Goal: Communication & Community: Answer question/provide support

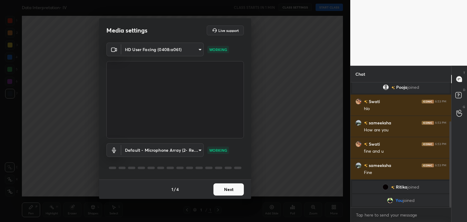
scroll to position [83, 0]
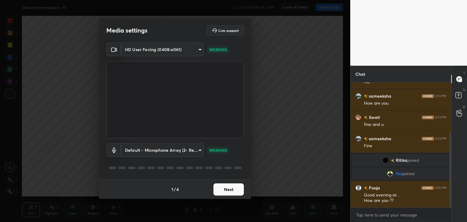
click at [230, 188] on button "Next" at bounding box center [228, 189] width 30 height 12
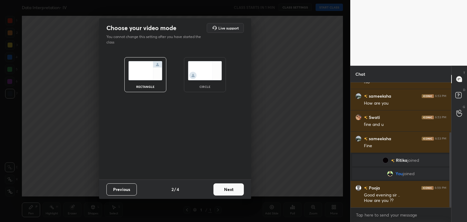
click at [207, 77] on img at bounding box center [205, 70] width 34 height 19
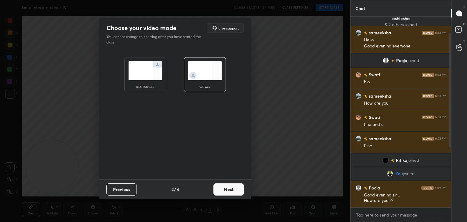
click at [224, 189] on button "Next" at bounding box center [228, 189] width 30 height 12
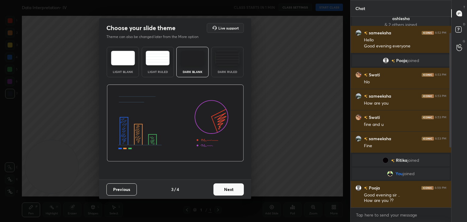
click at [224, 189] on button "Next" at bounding box center [228, 189] width 30 height 12
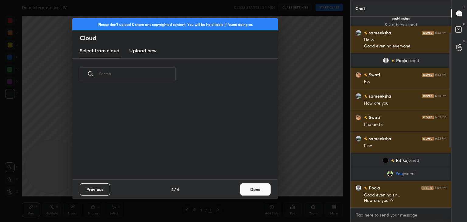
click at [224, 189] on div "Previous 4 / 4 Done" at bounding box center [174, 188] width 205 height 19
click at [263, 186] on button "Done" at bounding box center [255, 189] width 30 height 12
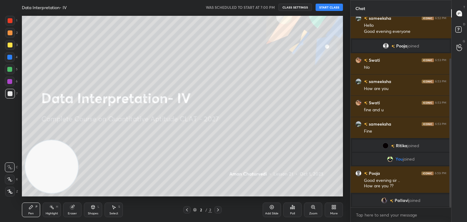
scroll to position [53, 0]
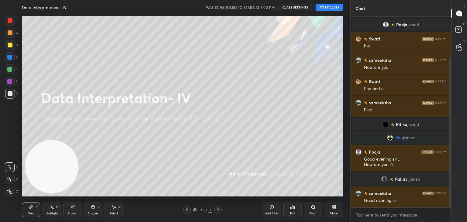
click at [330, 8] on button "START CLASS" at bounding box center [329, 7] width 27 height 7
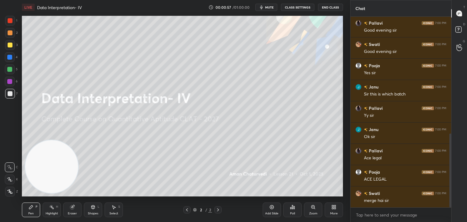
scroll to position [302, 0]
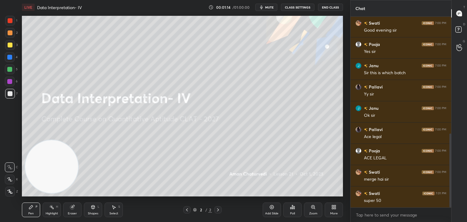
click at [332, 209] on icon at bounding box center [333, 207] width 5 height 5
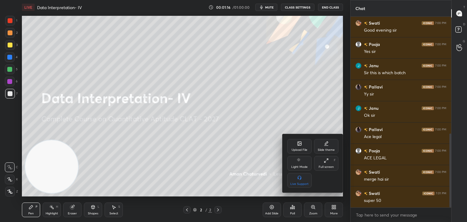
click at [300, 145] on icon at bounding box center [300, 144] width 4 height 4
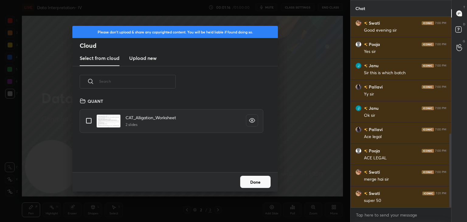
scroll to position [75, 195]
click at [143, 54] on h3 "Upload new" at bounding box center [142, 57] width 27 height 7
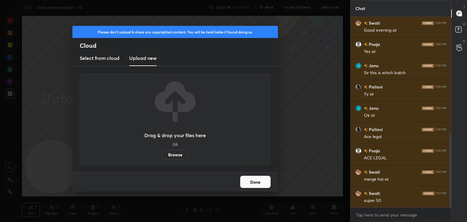
click at [176, 154] on label "Browse" at bounding box center [175, 155] width 27 height 10
click at [162, 154] on input "Browse" at bounding box center [162, 155] width 0 height 10
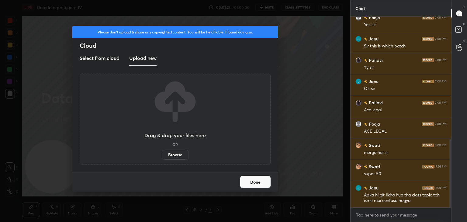
scroll to position [343, 0]
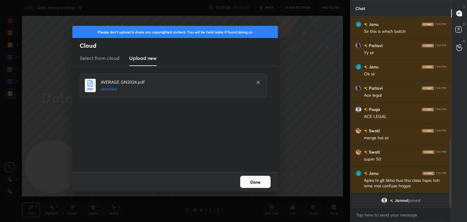
click at [249, 185] on button "Done" at bounding box center [255, 182] width 30 height 12
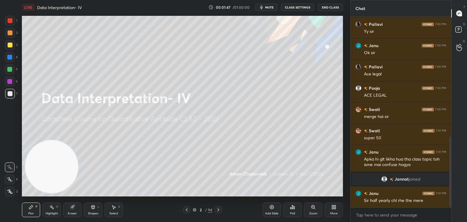
scroll to position [345, 0]
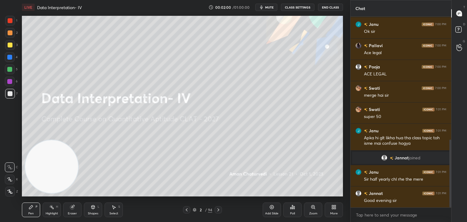
click at [196, 210] on icon at bounding box center [195, 210] width 4 height 4
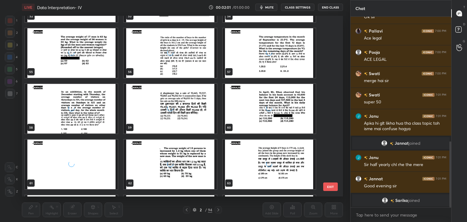
scroll to position [992, 0]
click at [182, 154] on img "grid" at bounding box center [170, 165] width 93 height 50
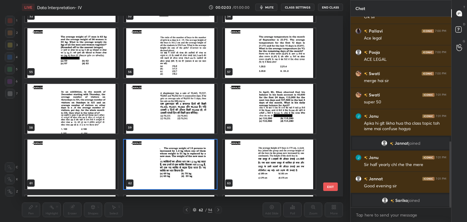
click at [182, 154] on img "grid" at bounding box center [170, 165] width 93 height 50
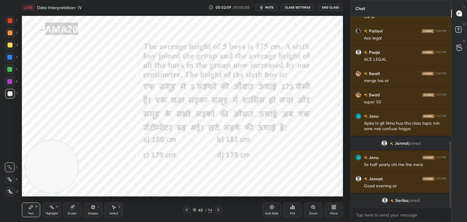
scroll to position [375, 0]
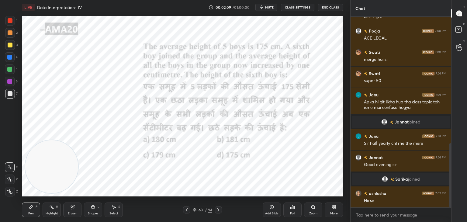
click at [10, 24] on div at bounding box center [10, 21] width 10 height 10
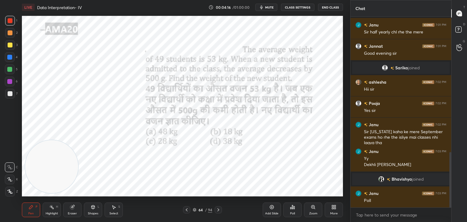
scroll to position [486, 0]
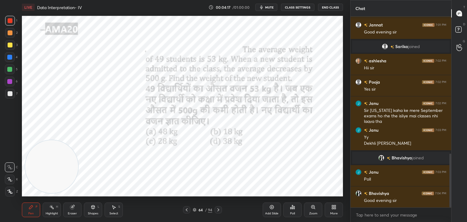
click at [293, 209] on div "Poll" at bounding box center [292, 209] width 18 height 15
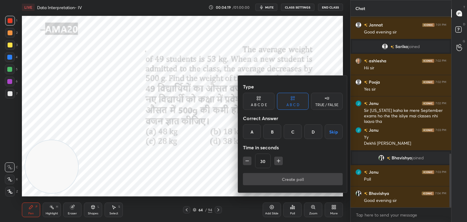
click at [294, 132] on div "C" at bounding box center [293, 131] width 18 height 15
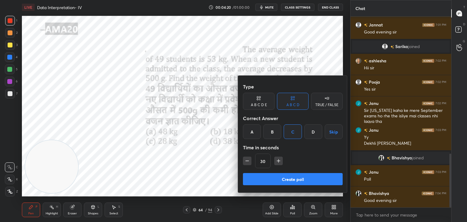
click at [289, 178] on button "Create poll" at bounding box center [293, 179] width 100 height 12
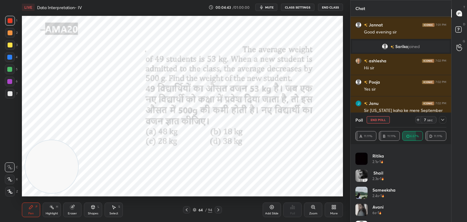
scroll to position [0, 0]
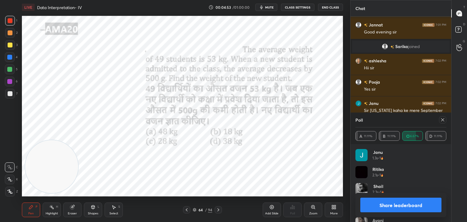
click at [384, 205] on button "Share leaderboard" at bounding box center [400, 205] width 81 height 15
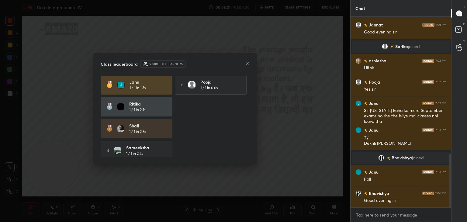
click at [247, 63] on icon at bounding box center [247, 63] width 3 height 3
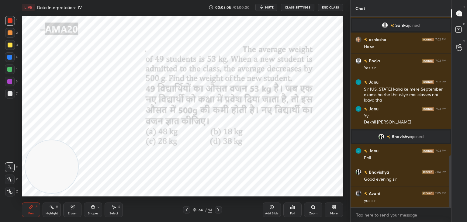
click at [72, 206] on icon at bounding box center [72, 207] width 5 height 5
click at [8, 146] on icon at bounding box center [9, 147] width 5 height 5
click at [32, 209] on icon at bounding box center [31, 207] width 5 height 5
click at [33, 206] on div "Pen P" at bounding box center [31, 209] width 18 height 15
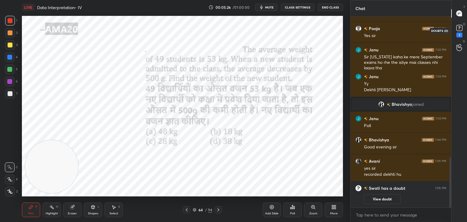
click at [463, 32] on icon at bounding box center [459, 27] width 9 height 9
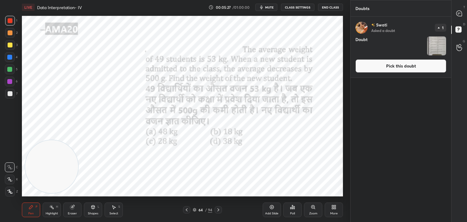
click at [406, 65] on button "Pick this doubt" at bounding box center [400, 65] width 91 height 13
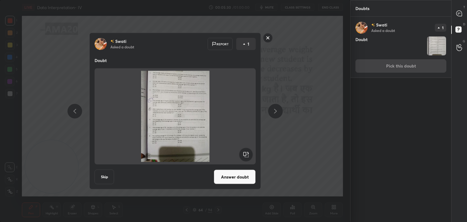
click at [268, 43] on div at bounding box center [268, 38] width 10 height 11
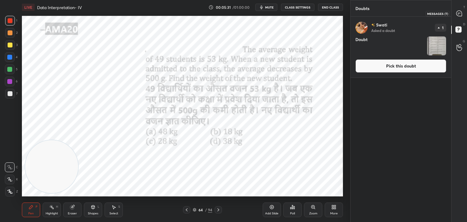
click at [461, 15] on icon at bounding box center [458, 13] width 5 height 5
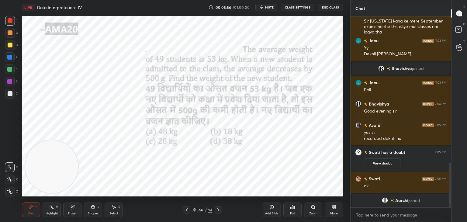
click at [98, 205] on div "L" at bounding box center [99, 206] width 2 height 3
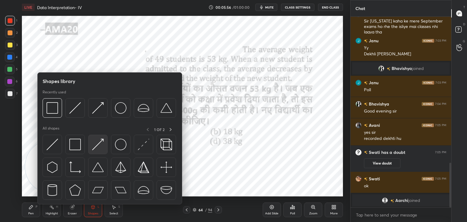
click at [89, 143] on div at bounding box center [97, 144] width 19 height 19
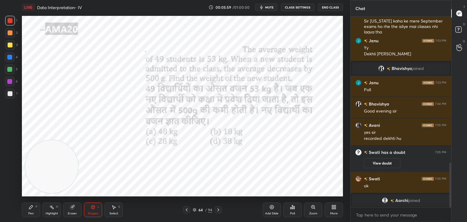
click at [37, 201] on div "Pen P Highlight H Eraser Shapes L Select S 64 / 94 Add Slide Poll Zoom More" at bounding box center [182, 210] width 321 height 24
click at [33, 206] on div "Pen P" at bounding box center [31, 209] width 18 height 15
click at [97, 212] on div "Shapes" at bounding box center [93, 213] width 10 height 3
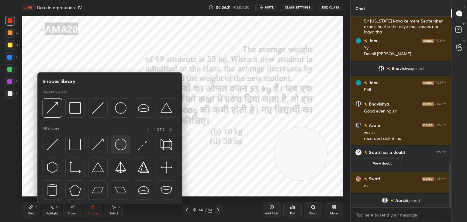
click at [118, 144] on img at bounding box center [121, 145] width 12 height 12
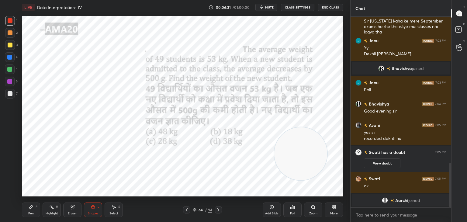
click at [36, 207] on div "P" at bounding box center [37, 206] width 2 height 3
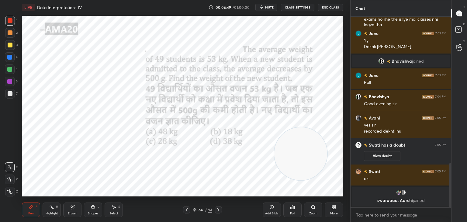
click at [90, 205] on div "Shapes L" at bounding box center [93, 209] width 18 height 15
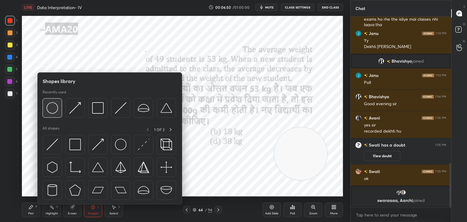
click at [57, 112] on img at bounding box center [53, 108] width 12 height 12
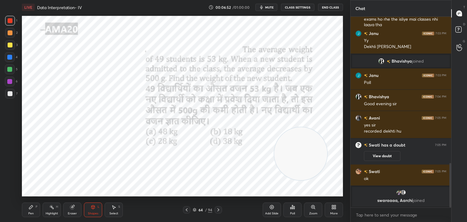
click at [33, 207] on icon at bounding box center [31, 207] width 5 height 5
click at [11, 58] on div at bounding box center [9, 57] width 5 height 5
click at [10, 81] on div at bounding box center [9, 81] width 5 height 5
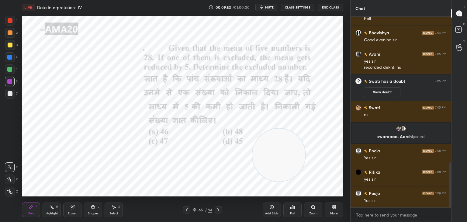
scroll to position [638, 0]
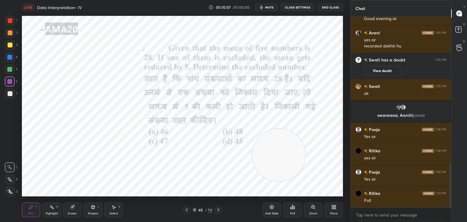
click at [89, 208] on div "Shapes L" at bounding box center [93, 209] width 18 height 15
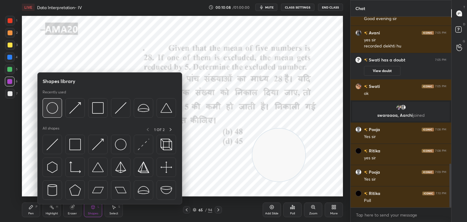
click at [57, 111] on img at bounding box center [53, 108] width 12 height 12
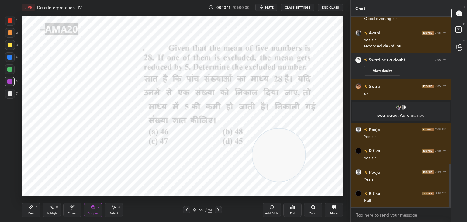
click at [27, 212] on div "Pen P" at bounding box center [31, 209] width 18 height 15
click at [90, 210] on div "Shapes L" at bounding box center [93, 209] width 18 height 15
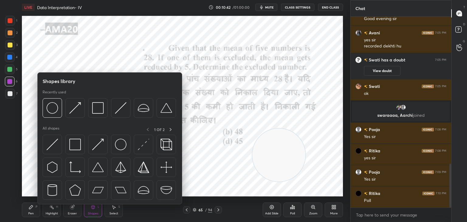
click at [52, 218] on div "Pen P Highlight H Eraser Shapes L Select S 65 / 94 Add Slide Poll Zoom More" at bounding box center [182, 210] width 321 height 24
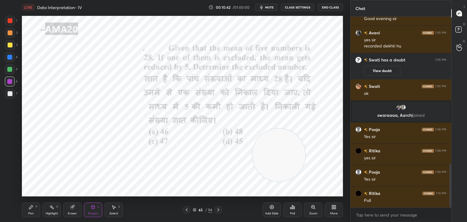
click at [71, 212] on div "Eraser" at bounding box center [72, 213] width 9 height 3
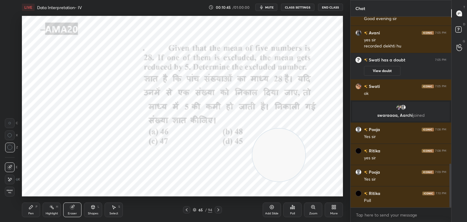
click at [51, 213] on div "Highlight" at bounding box center [52, 213] width 12 height 3
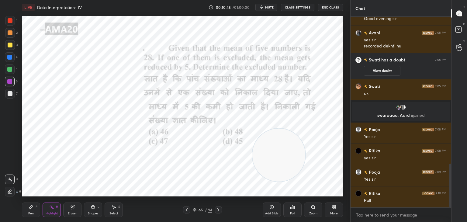
click at [73, 210] on div "Eraser" at bounding box center [72, 209] width 18 height 15
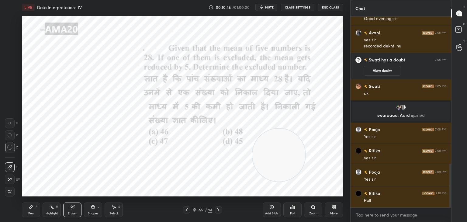
click at [11, 148] on icon at bounding box center [9, 147] width 5 height 5
click at [95, 209] on div "Shapes L" at bounding box center [93, 209] width 18 height 15
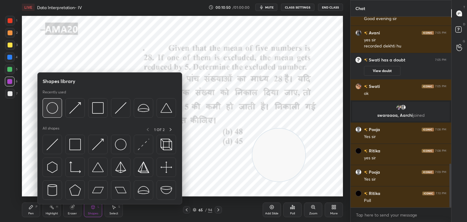
click at [60, 112] on div at bounding box center [52, 107] width 19 height 19
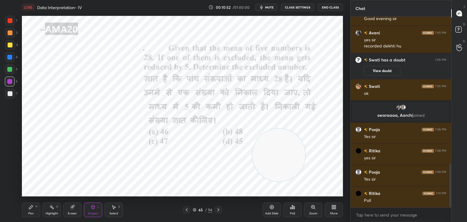
click at [32, 204] on div "Pen P" at bounding box center [31, 209] width 18 height 15
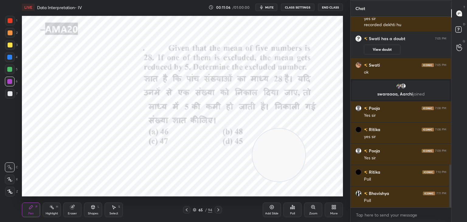
click at [295, 209] on div "Poll" at bounding box center [292, 209] width 18 height 15
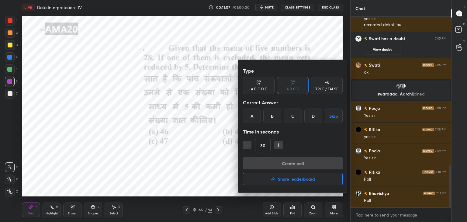
click at [299, 120] on div "C" at bounding box center [293, 116] width 18 height 15
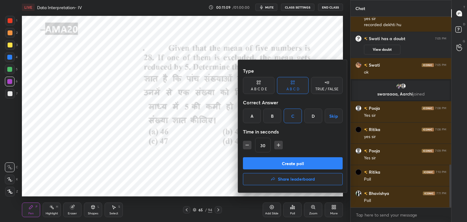
click at [205, 153] on div at bounding box center [233, 111] width 467 height 222
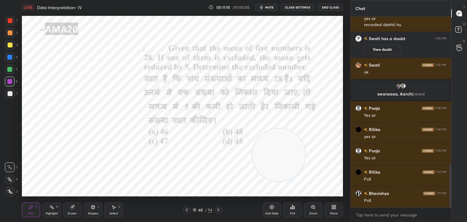
click at [288, 205] on div "Poll" at bounding box center [292, 209] width 18 height 15
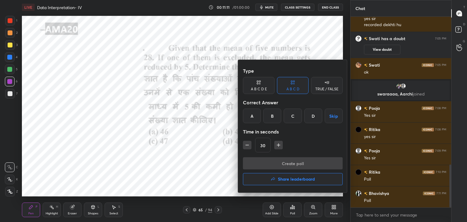
click at [294, 118] on div "C" at bounding box center [293, 116] width 18 height 15
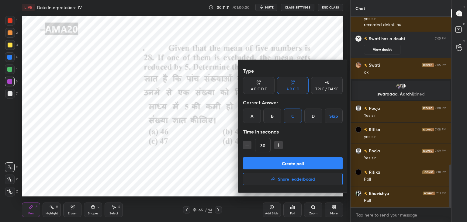
click at [268, 115] on div "B" at bounding box center [272, 116] width 18 height 15
click at [274, 168] on button "Create poll" at bounding box center [293, 163] width 100 height 12
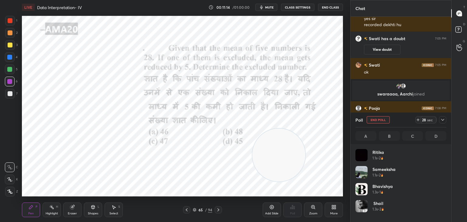
scroll to position [71, 89]
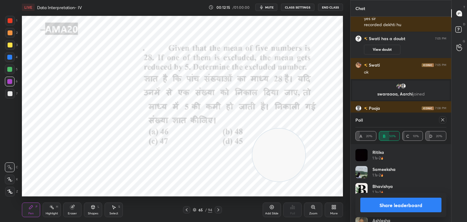
click at [404, 214] on div "Share leaderboard" at bounding box center [400, 205] width 91 height 24
click at [389, 196] on div "Share leaderboard" at bounding box center [400, 205] width 91 height 24
click at [378, 202] on button "Share leaderboard" at bounding box center [400, 205] width 81 height 15
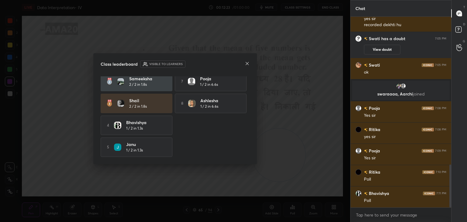
scroll to position [0, 0]
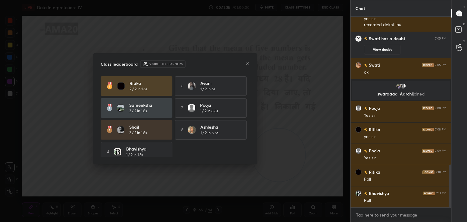
click at [251, 64] on div "Class leaderboard Visible to learners Ritika 2 / 2 in 1.6s 6 Avani 1 / 2 in 6s …" at bounding box center [175, 108] width 164 height 111
click at [245, 65] on icon at bounding box center [247, 63] width 5 height 5
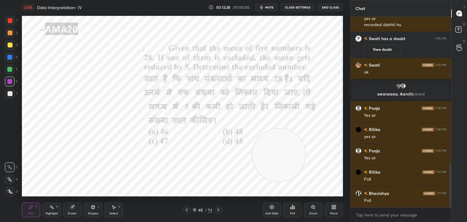
click at [7, 28] on div at bounding box center [10, 33] width 10 height 10
click at [11, 18] on div at bounding box center [10, 21] width 10 height 10
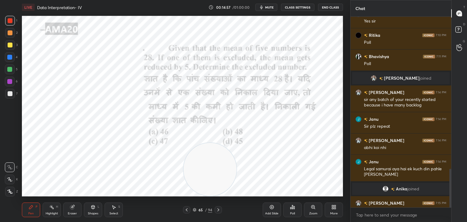
scroll to position [753, 0]
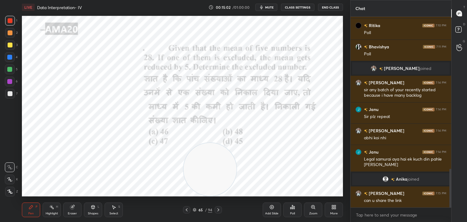
click at [78, 212] on div "Eraser" at bounding box center [72, 209] width 18 height 15
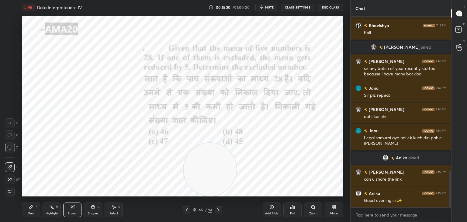
scroll to position [796, 0]
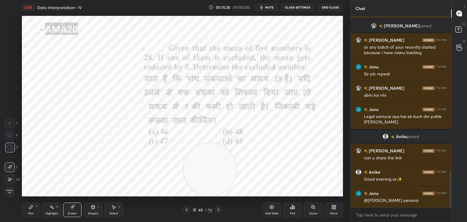
click at [36, 207] on div "P" at bounding box center [37, 206] width 2 height 3
click at [32, 209] on icon at bounding box center [31, 207] width 5 height 5
click at [11, 71] on div at bounding box center [9, 69] width 5 height 5
click at [9, 177] on div at bounding box center [10, 179] width 10 height 10
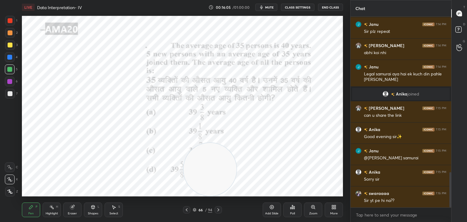
scroll to position [865, 0]
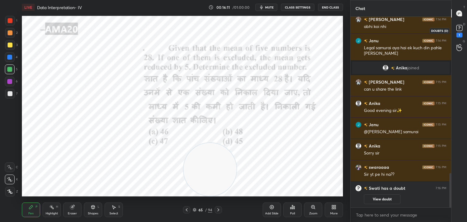
click at [463, 30] on icon at bounding box center [459, 27] width 9 height 9
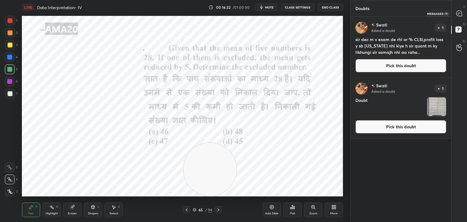
click at [462, 10] on icon at bounding box center [459, 13] width 6 height 6
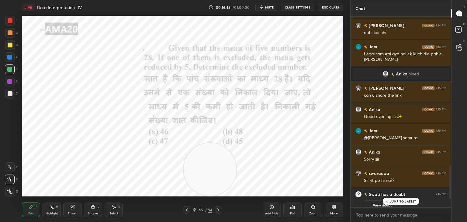
scroll to position [967, 0]
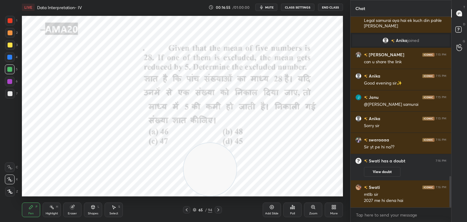
click at [71, 209] on div "Eraser" at bounding box center [72, 209] width 18 height 15
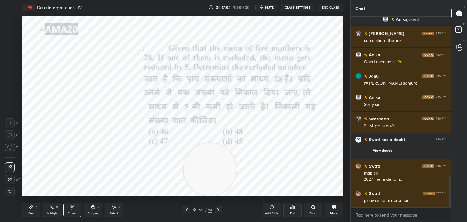
click at [25, 208] on div "Pen P" at bounding box center [31, 209] width 18 height 15
click at [31, 206] on icon at bounding box center [31, 207] width 4 height 4
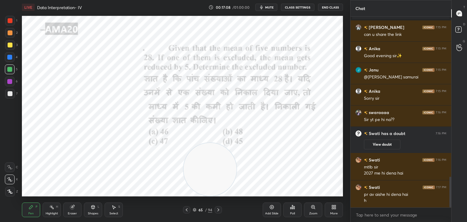
click at [81, 209] on div "Eraser" at bounding box center [72, 209] width 18 height 15
click at [33, 209] on icon at bounding box center [31, 207] width 5 height 5
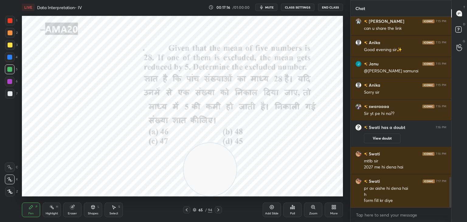
click at [72, 217] on div "Pen P Highlight H Eraser Shapes L Select S 65 / 94 Add Slide Poll Zoom More" at bounding box center [182, 210] width 321 height 24
click at [74, 212] on div "Eraser" at bounding box center [72, 213] width 9 height 3
click at [32, 212] on div "Pen" at bounding box center [30, 213] width 5 height 3
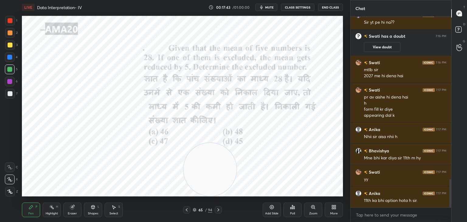
scroll to position [1113, 0]
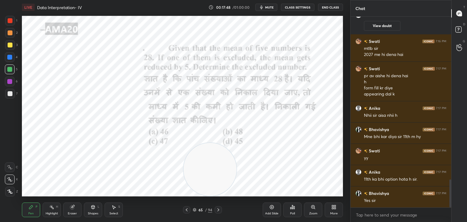
click at [73, 203] on div "Eraser" at bounding box center [72, 209] width 18 height 15
click at [38, 211] on div "Pen P" at bounding box center [31, 209] width 18 height 15
click at [35, 210] on div "Pen P" at bounding box center [31, 209] width 18 height 15
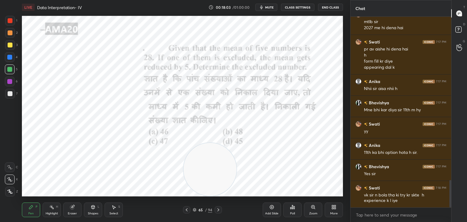
scroll to position [1161, 0]
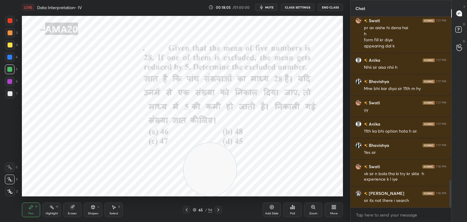
click at [11, 22] on div at bounding box center [10, 20] width 5 height 5
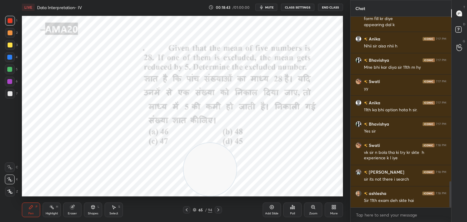
scroll to position [1203, 0]
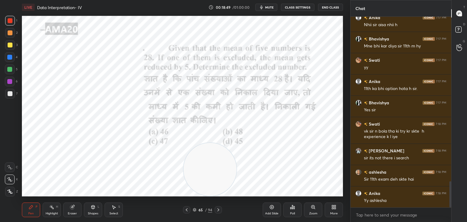
click at [72, 207] on icon at bounding box center [72, 207] width 4 height 4
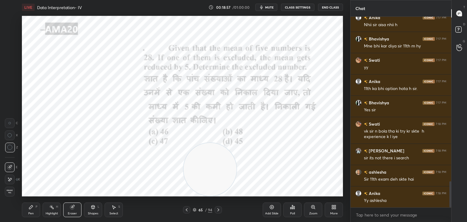
scroll to position [1224, 0]
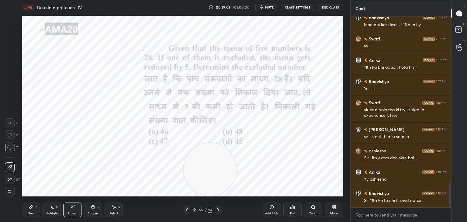
click at [28, 209] on div "Pen P" at bounding box center [31, 209] width 18 height 15
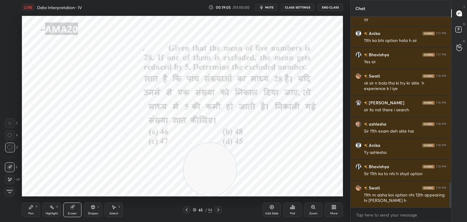
click at [30, 207] on icon at bounding box center [31, 207] width 4 height 4
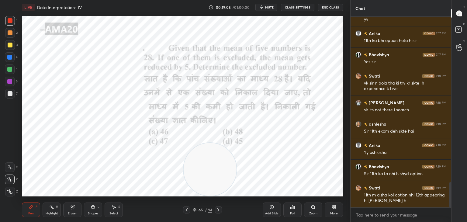
click at [32, 205] on icon at bounding box center [31, 207] width 5 height 5
click at [12, 67] on div at bounding box center [10, 69] width 10 height 10
click at [70, 210] on div "Eraser" at bounding box center [72, 209] width 18 height 15
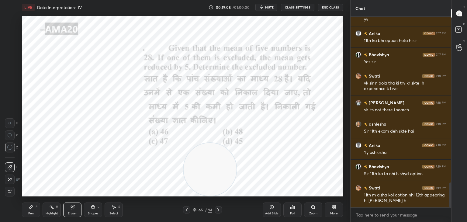
scroll to position [1272, 0]
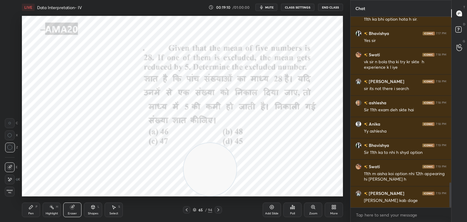
click at [33, 207] on icon at bounding box center [31, 207] width 5 height 5
click at [34, 207] on div "Pen P" at bounding box center [31, 209] width 18 height 15
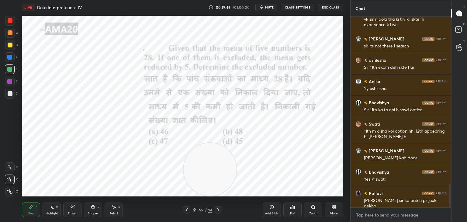
type textarea "x"
click at [373, 218] on textarea at bounding box center [400, 215] width 91 height 10
paste textarea "[URL][DOMAIN_NAME]"
type textarea "[URL][DOMAIN_NAME]"
type textarea "x"
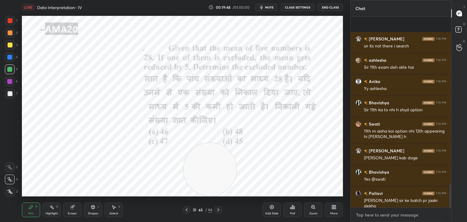
scroll to position [1360, 0]
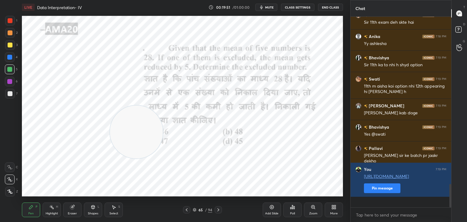
drag, startPoint x: 224, startPoint y: 151, endPoint x: 143, endPoint y: 110, distance: 90.0
click at [143, 110] on video at bounding box center [136, 131] width 53 height 53
drag, startPoint x: 143, startPoint y: 110, endPoint x: 96, endPoint y: 111, distance: 47.7
click at [96, 111] on video at bounding box center [96, 132] width 53 height 53
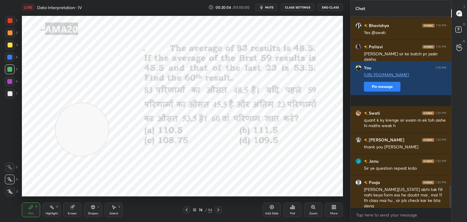
scroll to position [1488, 0]
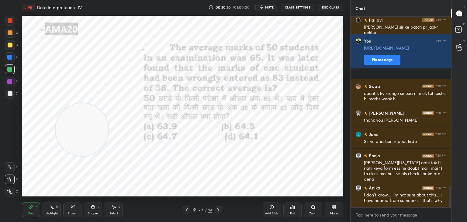
click at [12, 17] on div at bounding box center [10, 21] width 10 height 10
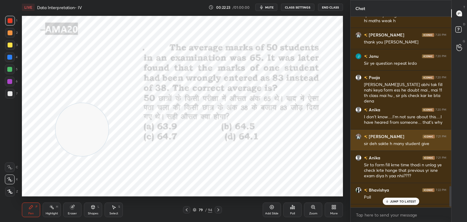
scroll to position [1584, 0]
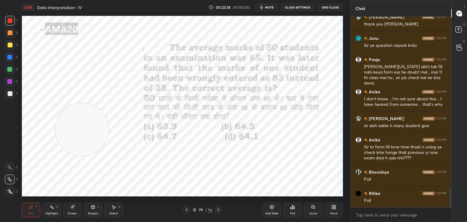
click at [10, 60] on div at bounding box center [9, 57] width 5 height 5
click at [71, 207] on icon at bounding box center [72, 207] width 4 height 4
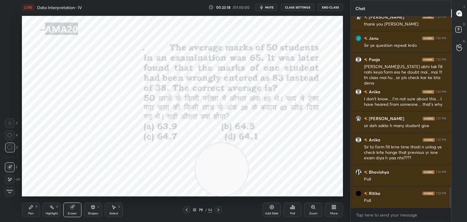
click at [34, 208] on div "Pen P" at bounding box center [31, 209] width 18 height 15
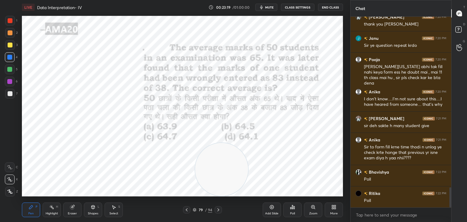
scroll to position [1611, 0]
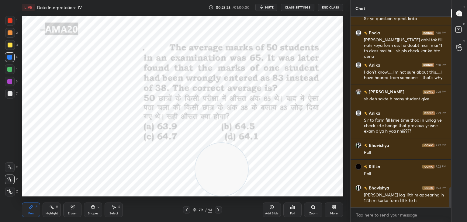
click at [69, 207] on div "Eraser" at bounding box center [72, 209] width 18 height 15
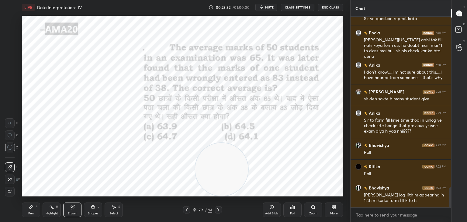
click at [33, 208] on div "Pen P" at bounding box center [31, 209] width 18 height 15
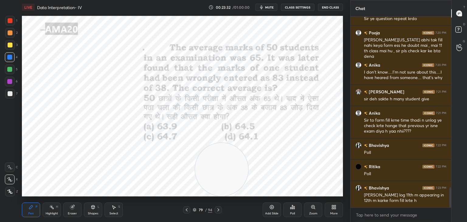
click at [34, 207] on div "Pen P" at bounding box center [31, 209] width 18 height 15
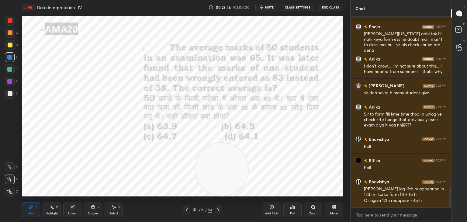
scroll to position [1638, 0]
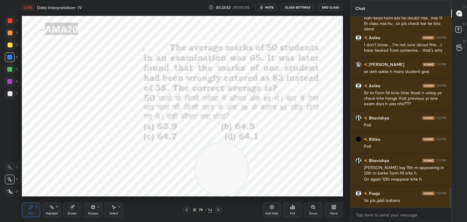
click at [11, 22] on div at bounding box center [10, 20] width 5 height 5
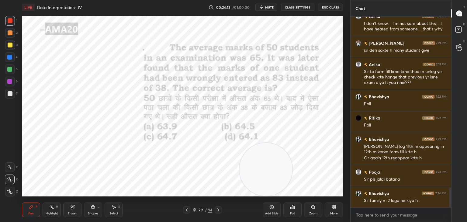
scroll to position [1681, 0]
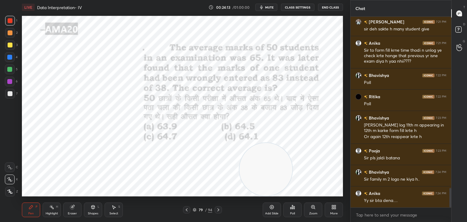
click at [71, 204] on div "Eraser" at bounding box center [72, 209] width 18 height 15
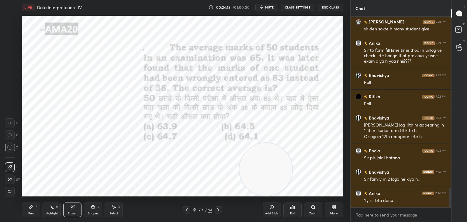
click at [25, 208] on div "Pen P" at bounding box center [31, 209] width 18 height 15
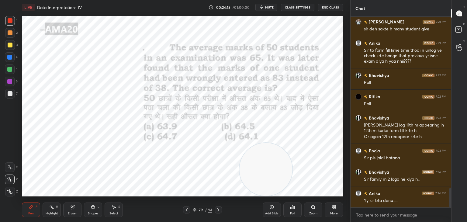
click at [31, 208] on icon at bounding box center [31, 207] width 4 height 4
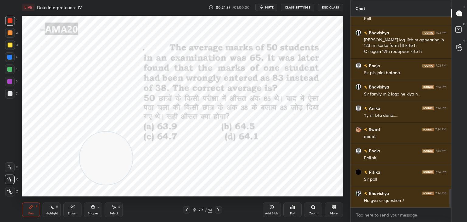
scroll to position [1772, 0]
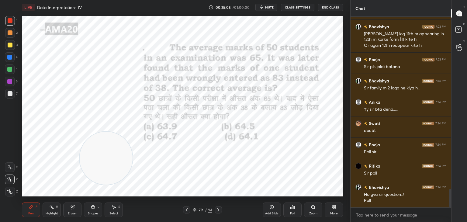
click at [67, 215] on div "Eraser" at bounding box center [72, 209] width 18 height 15
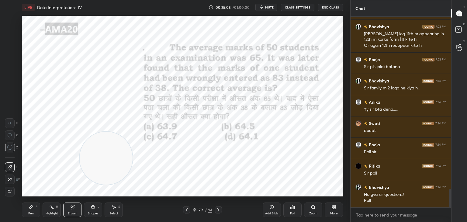
click at [16, 192] on div "E E Erase all" at bounding box center [12, 178] width 15 height 36
click at [29, 208] on icon at bounding box center [31, 207] width 5 height 5
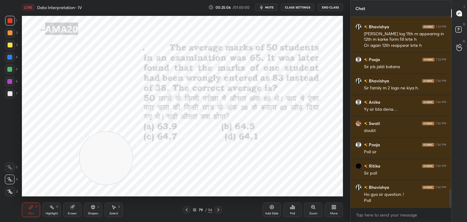
click at [4, 190] on div "1 2 3 4 5 6 7 C X Z C X Z E E Erase all H H" at bounding box center [9, 106] width 19 height 181
click at [73, 211] on div "Eraser" at bounding box center [72, 209] width 18 height 15
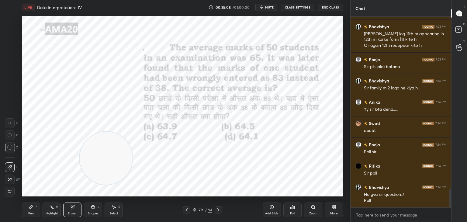
click at [290, 210] on div "Poll" at bounding box center [292, 209] width 18 height 15
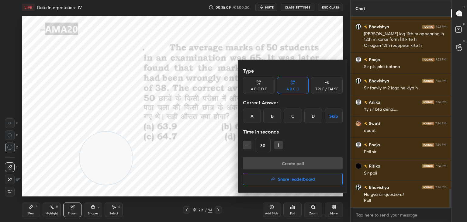
click at [261, 85] on div "A B C D E" at bounding box center [259, 85] width 32 height 17
click at [291, 85] on icon at bounding box center [292, 82] width 5 height 6
click at [315, 116] on div "D" at bounding box center [313, 116] width 18 height 15
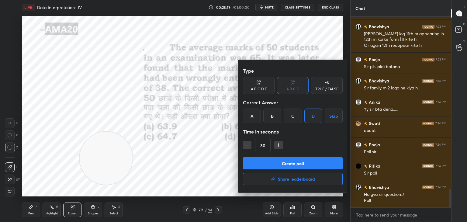
click at [299, 161] on button "Create poll" at bounding box center [293, 163] width 100 height 12
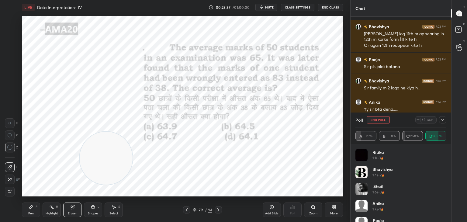
scroll to position [1818, 0]
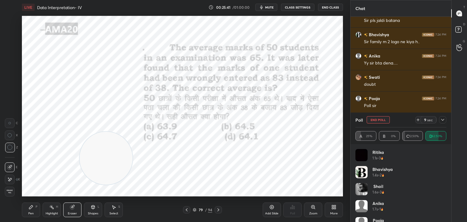
click at [442, 121] on icon at bounding box center [442, 119] width 5 height 5
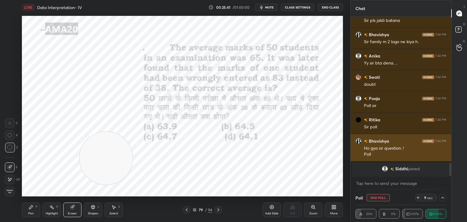
scroll to position [0, 2]
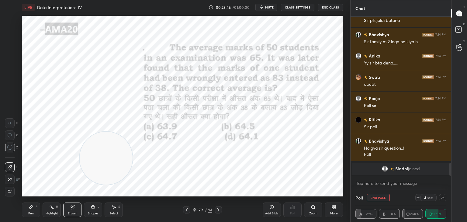
click at [457, 27] on rect at bounding box center [458, 30] width 6 height 6
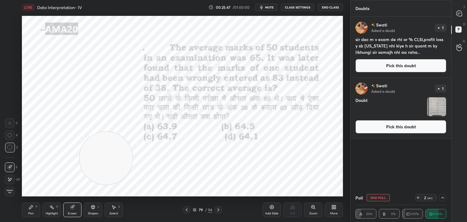
click at [382, 128] on button "Pick this doubt" at bounding box center [400, 126] width 91 height 13
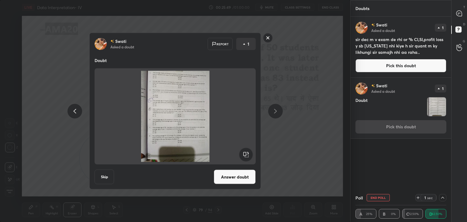
click at [234, 175] on button "Answer doubt" at bounding box center [235, 177] width 42 height 15
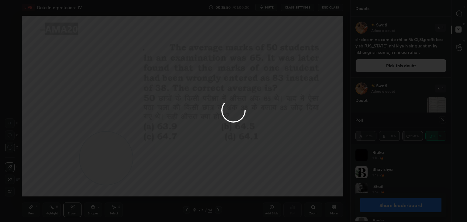
scroll to position [71, 89]
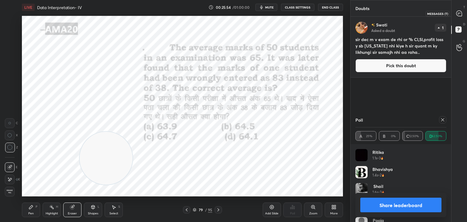
click at [458, 9] on div at bounding box center [459, 13] width 12 height 11
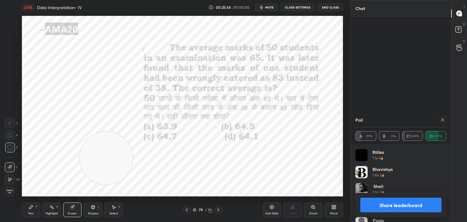
scroll to position [157, 99]
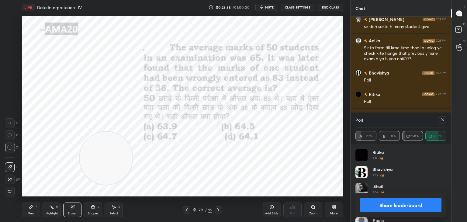
click at [387, 201] on button "Share leaderboard" at bounding box center [400, 205] width 81 height 15
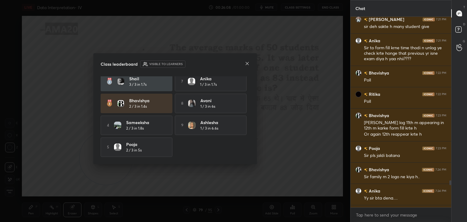
click at [247, 63] on icon at bounding box center [247, 63] width 5 height 5
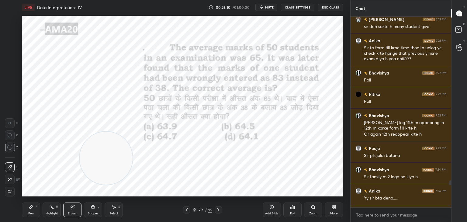
click at [12, 191] on span "Erase all" at bounding box center [9, 191] width 9 height 4
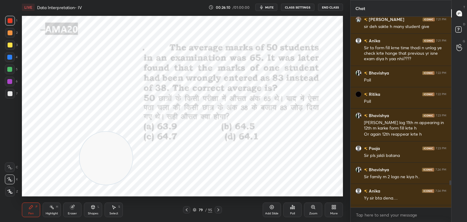
click at [32, 209] on icon at bounding box center [31, 207] width 5 height 5
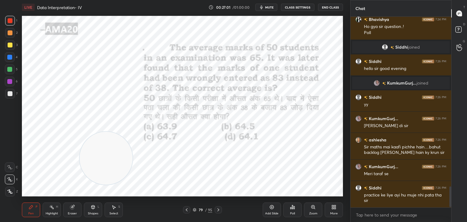
scroll to position [1568, 0]
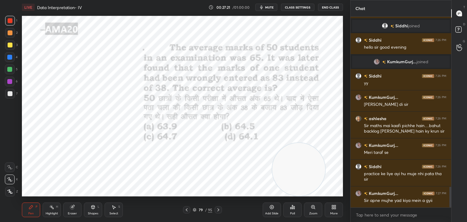
click at [9, 22] on div at bounding box center [10, 20] width 5 height 5
click at [11, 71] on div at bounding box center [9, 69] width 5 height 5
click at [74, 209] on icon at bounding box center [72, 207] width 5 height 5
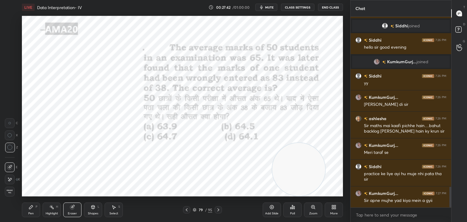
click at [34, 207] on div "Pen P" at bounding box center [31, 209] width 18 height 15
click at [34, 206] on div "Pen P" at bounding box center [31, 209] width 18 height 15
click at [11, 58] on div at bounding box center [9, 57] width 5 height 5
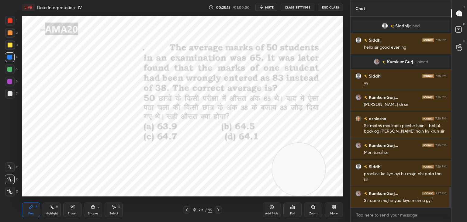
scroll to position [1589, 0]
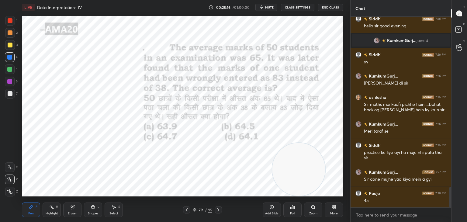
click at [74, 207] on icon at bounding box center [72, 206] width 3 height 3
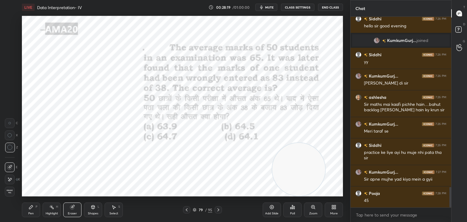
click at [37, 202] on div "Pen P" at bounding box center [31, 209] width 18 height 15
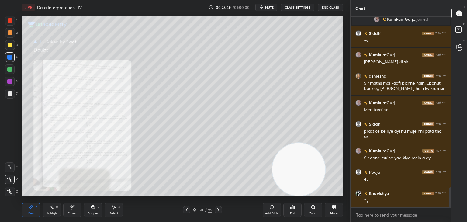
scroll to position [1632, 0]
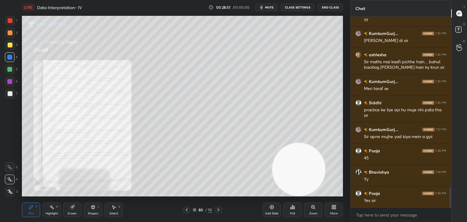
click at [311, 206] on icon at bounding box center [312, 206] width 3 height 3
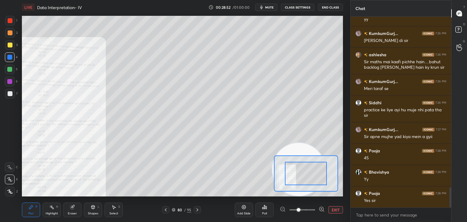
click at [325, 208] on div "EXIT" at bounding box center [311, 209] width 63 height 7
click at [320, 208] on icon at bounding box center [322, 209] width 6 height 6
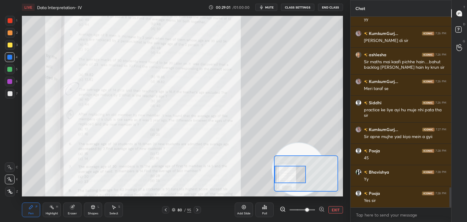
click at [323, 206] on icon at bounding box center [322, 209] width 6 height 6
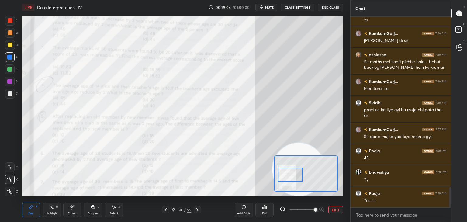
click at [10, 26] on div "1" at bounding box center [11, 22] width 12 height 12
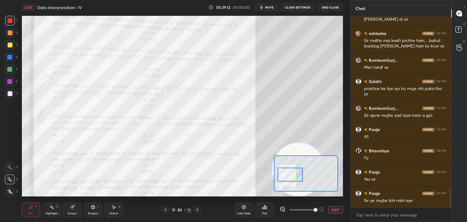
click at [12, 167] on icon at bounding box center [9, 167] width 5 height 4
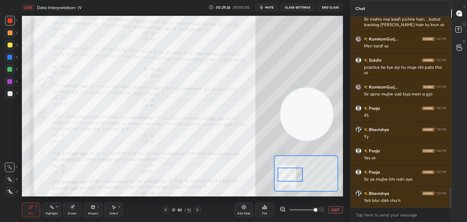
scroll to position [1696, 0]
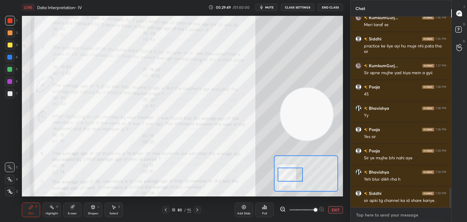
type textarea "x"
click at [370, 217] on textarea at bounding box center [400, 215] width 91 height 10
paste textarea "[URL][DOMAIN_NAME]"
type textarea "[URL][DOMAIN_NAME]"
type textarea "x"
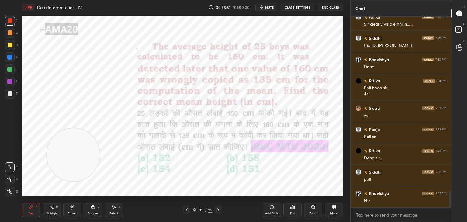
scroll to position [1970, 0]
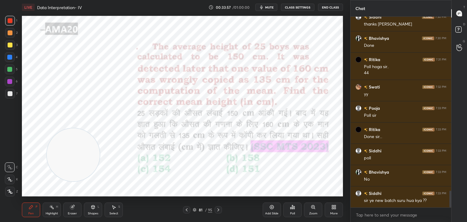
click at [9, 47] on div at bounding box center [10, 45] width 5 height 5
click at [11, 60] on div at bounding box center [9, 57] width 5 height 5
click at [72, 205] on icon at bounding box center [72, 207] width 5 height 5
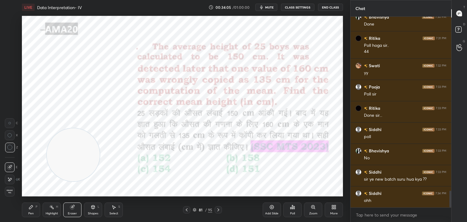
click at [39, 208] on div "Pen P" at bounding box center [31, 209] width 18 height 15
click at [294, 209] on icon at bounding box center [294, 207] width 1 height 3
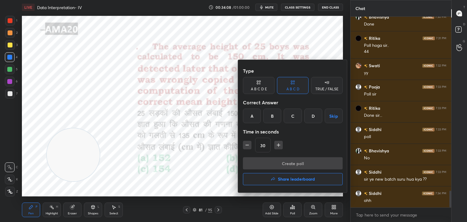
click at [216, 170] on div at bounding box center [233, 111] width 467 height 222
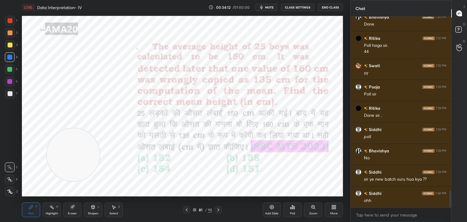
click at [292, 206] on icon at bounding box center [292, 207] width 5 height 5
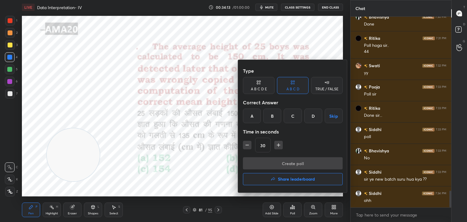
click at [309, 116] on div "D" at bounding box center [313, 116] width 18 height 15
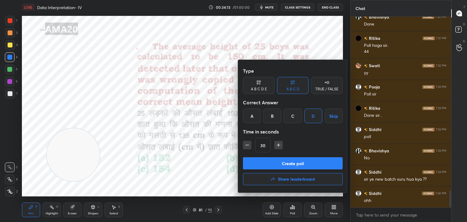
click at [297, 164] on button "Create poll" at bounding box center [293, 163] width 100 height 12
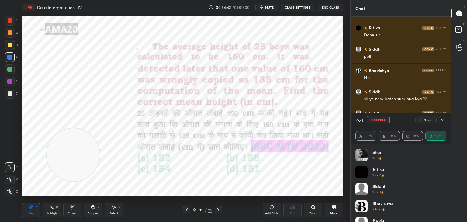
scroll to position [2105, 0]
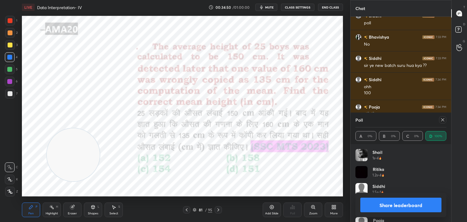
click at [367, 202] on button "Share leaderboard" at bounding box center [400, 205] width 81 height 15
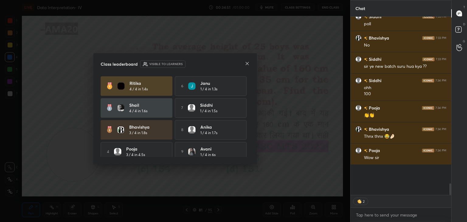
scroll to position [152, 99]
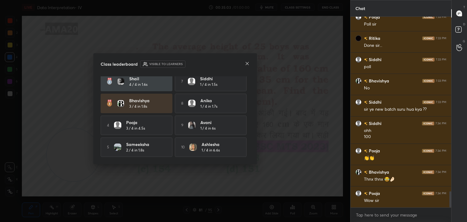
click at [249, 63] on icon at bounding box center [247, 63] width 5 height 5
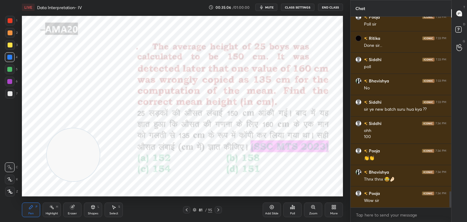
click at [67, 209] on div "Eraser" at bounding box center [72, 209] width 18 height 15
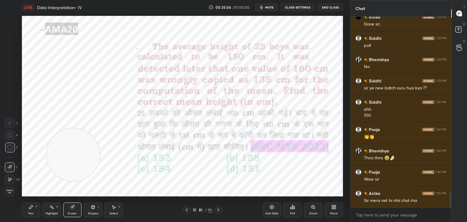
click at [15, 192] on div "Erase all" at bounding box center [10, 192] width 11 height 10
click at [24, 207] on div "Pen P" at bounding box center [31, 209] width 18 height 15
click at [6, 20] on div at bounding box center [10, 21] width 10 height 10
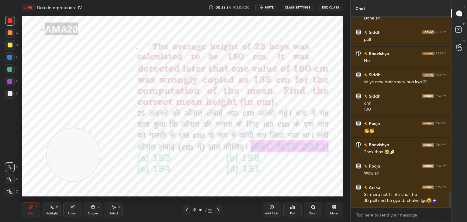
click at [74, 209] on div "Eraser" at bounding box center [72, 209] width 18 height 15
click at [15, 192] on div "Erase all" at bounding box center [10, 192] width 11 height 10
click at [22, 201] on div "Pen P Highlight H Eraser Shapes L Select S 81 / 95 Add Slide Poll Zoom More" at bounding box center [182, 210] width 321 height 24
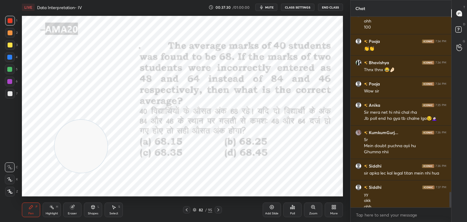
scroll to position [2176, 0]
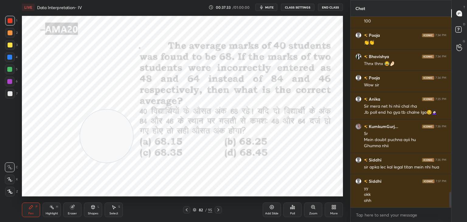
click at [331, 210] on div "More" at bounding box center [334, 209] width 18 height 15
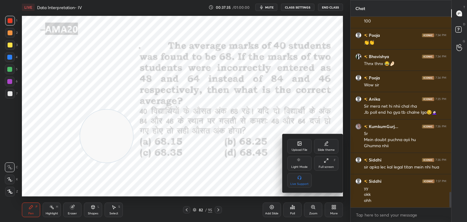
click at [297, 147] on div "Upload File" at bounding box center [299, 146] width 24 height 15
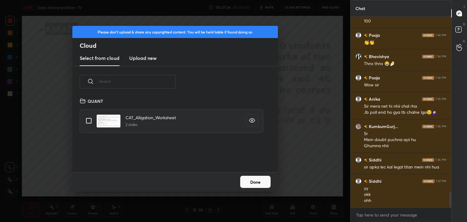
scroll to position [2203, 0]
click at [143, 56] on h3 "Upload new" at bounding box center [142, 57] width 27 height 7
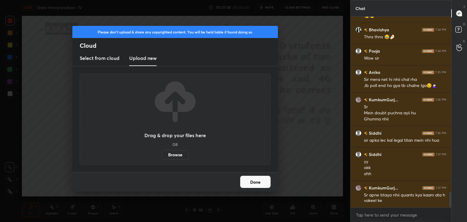
click at [174, 154] on label "Browse" at bounding box center [175, 155] width 27 height 10
click at [162, 154] on input "Browse" at bounding box center [162, 155] width 0 height 10
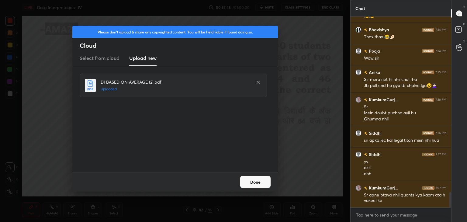
click at [265, 183] on button "Done" at bounding box center [255, 182] width 30 height 12
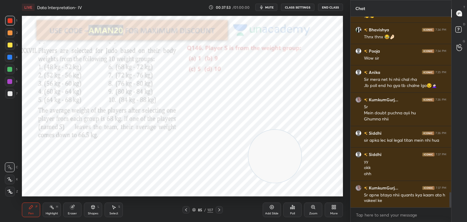
scroll to position [2225, 0]
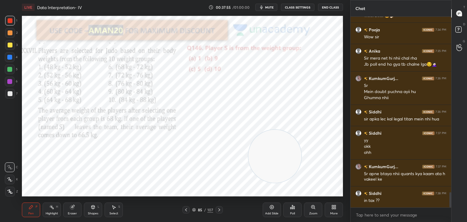
click at [10, 19] on div at bounding box center [10, 20] width 5 height 5
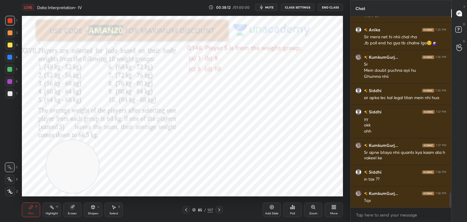
click at [70, 208] on icon at bounding box center [72, 207] width 4 height 4
click at [12, 191] on span "Erase all" at bounding box center [9, 191] width 9 height 4
click at [23, 209] on div "Pen P" at bounding box center [31, 209] width 18 height 15
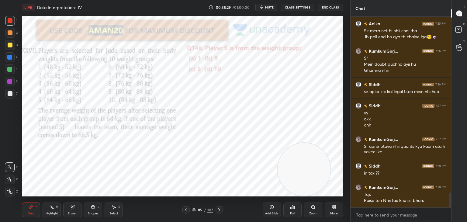
scroll to position [2273, 0]
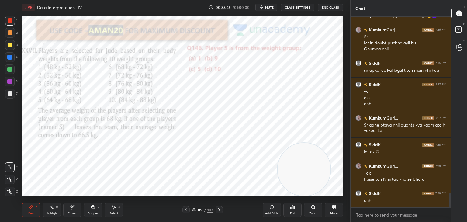
click at [74, 205] on icon at bounding box center [72, 206] width 3 height 3
click at [12, 193] on span "Erase all" at bounding box center [9, 191] width 9 height 4
click at [25, 207] on div "Pen P" at bounding box center [31, 209] width 18 height 15
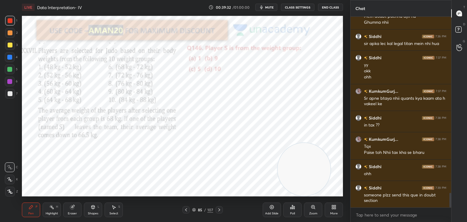
click at [71, 212] on div "Eraser" at bounding box center [72, 213] width 9 height 3
click at [11, 191] on span "Erase all" at bounding box center [9, 191] width 9 height 4
click at [25, 208] on div "Pen P" at bounding box center [31, 209] width 18 height 15
click at [12, 59] on div at bounding box center [9, 57] width 5 height 5
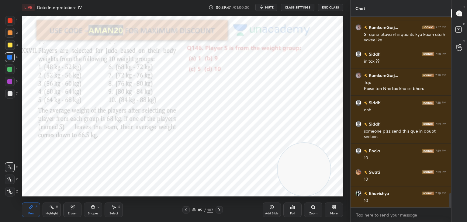
scroll to position [2385, 0]
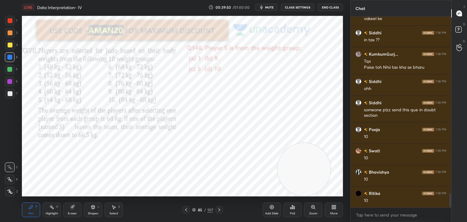
click at [74, 211] on div "Eraser" at bounding box center [72, 209] width 18 height 15
click at [9, 191] on span "Erase all" at bounding box center [9, 191] width 9 height 4
click at [20, 207] on div "LIVE Data Interpretation- IV 00:39:50 / 01:00:00 mute CLASS SETTINGS End Class …" at bounding box center [182, 111] width 326 height 222
click at [11, 22] on div at bounding box center [10, 20] width 5 height 5
click at [74, 209] on div "Eraser" at bounding box center [72, 209] width 18 height 15
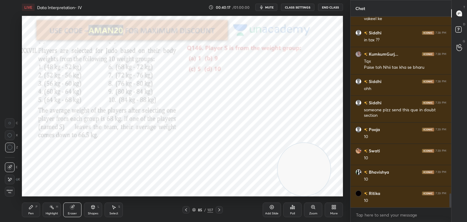
click at [14, 193] on div "Erase all" at bounding box center [10, 192] width 10 height 10
click at [30, 207] on icon at bounding box center [31, 207] width 4 height 4
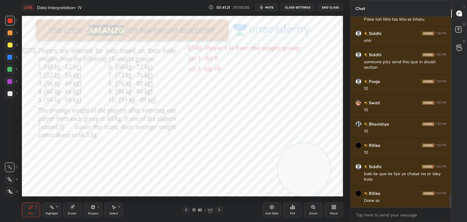
scroll to position [2454, 0]
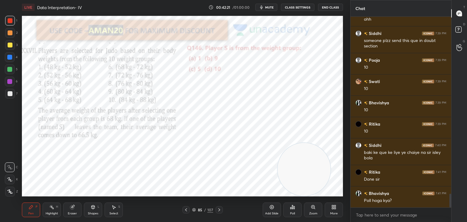
click at [73, 211] on div "Eraser" at bounding box center [72, 209] width 18 height 15
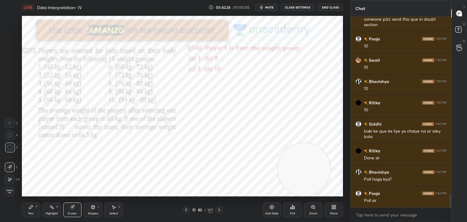
click at [293, 208] on icon at bounding box center [292, 207] width 5 height 5
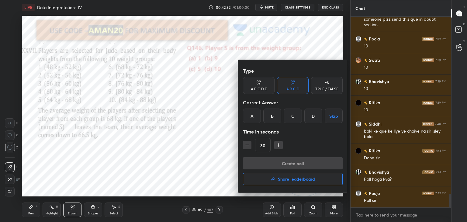
click at [276, 117] on div "B" at bounding box center [272, 116] width 18 height 15
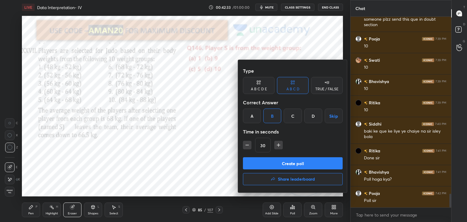
click at [282, 166] on button "Create poll" at bounding box center [293, 163] width 100 height 12
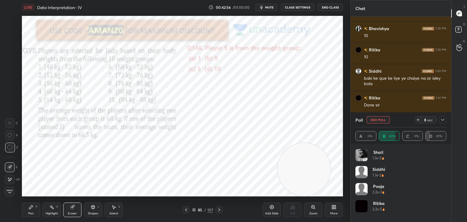
scroll to position [2543, 0]
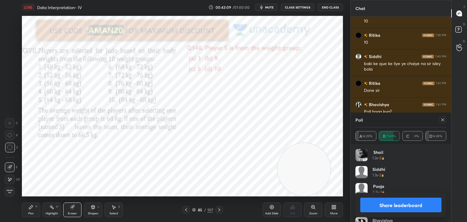
click at [385, 209] on button "Share leaderboard" at bounding box center [400, 205] width 81 height 15
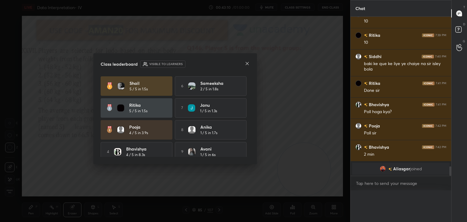
scroll to position [2, 2]
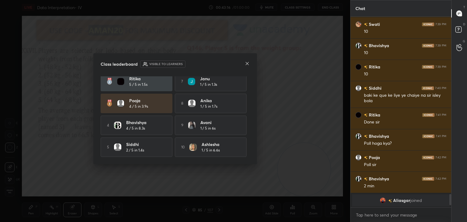
click at [249, 65] on icon at bounding box center [247, 63] width 5 height 5
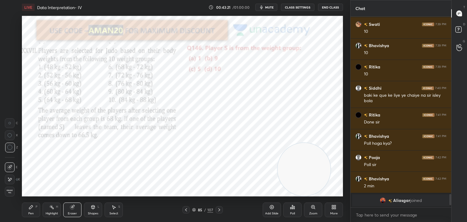
click at [33, 205] on icon at bounding box center [31, 207] width 5 height 5
click at [11, 69] on div at bounding box center [9, 69] width 5 height 5
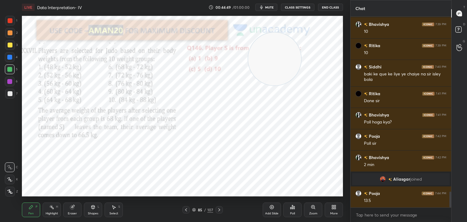
click at [74, 206] on icon at bounding box center [72, 206] width 3 height 3
click at [30, 206] on icon at bounding box center [31, 207] width 5 height 5
click at [33, 206] on div "Pen P" at bounding box center [31, 209] width 18 height 15
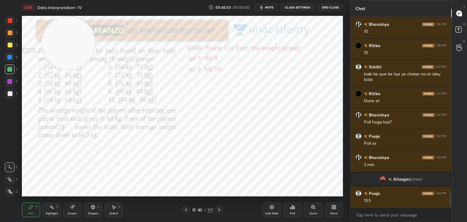
click at [12, 23] on div at bounding box center [10, 21] width 10 height 10
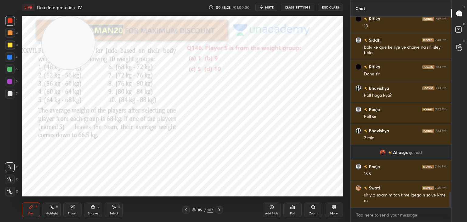
click at [73, 205] on icon at bounding box center [72, 207] width 5 height 5
click at [41, 202] on div "Pen P Highlight H Eraser Shapes L Select S 85 / 107 Add Slide Poll Zoom More" at bounding box center [182, 210] width 321 height 24
click at [32, 209] on icon at bounding box center [31, 207] width 5 height 5
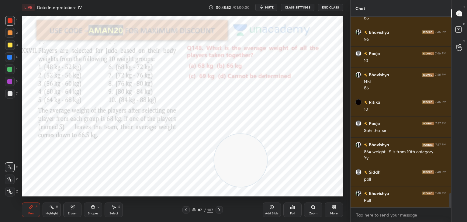
scroll to position [2378, 0]
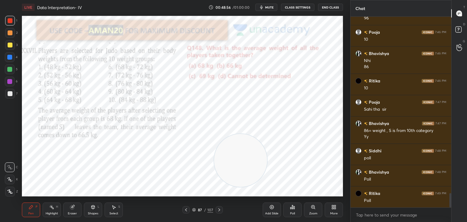
click at [295, 206] on div "Poll" at bounding box center [292, 209] width 18 height 15
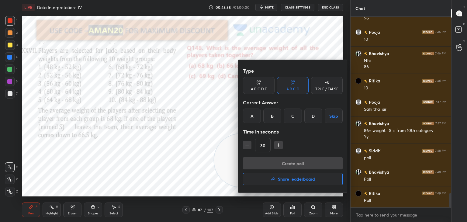
click at [308, 118] on div "D" at bounding box center [313, 116] width 18 height 15
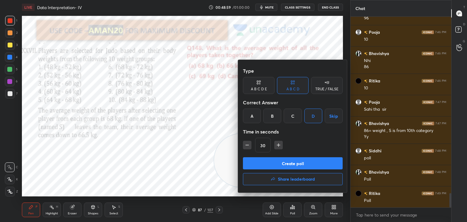
click at [297, 162] on button "Create poll" at bounding box center [293, 163] width 100 height 12
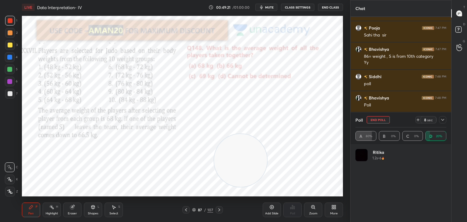
scroll to position [2473, 0]
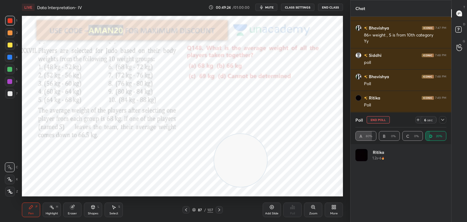
click at [444, 121] on icon at bounding box center [442, 119] width 5 height 5
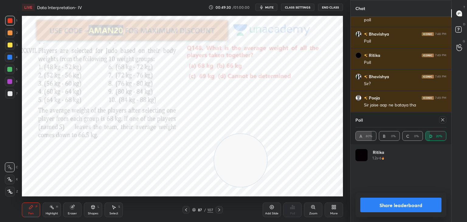
scroll to position [71, 89]
click at [380, 205] on button "Share leaderboard" at bounding box center [400, 205] width 81 height 15
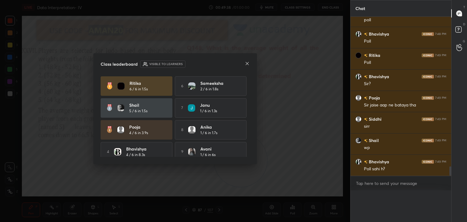
scroll to position [179, 99]
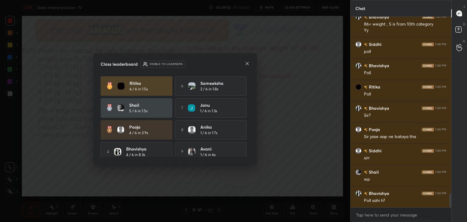
click at [247, 64] on icon at bounding box center [247, 63] width 5 height 5
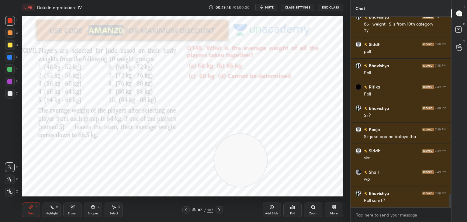
click at [71, 208] on icon at bounding box center [72, 207] width 4 height 4
click at [9, 192] on span "Erase all" at bounding box center [9, 191] width 9 height 4
click at [23, 207] on div "Pen P" at bounding box center [31, 209] width 18 height 15
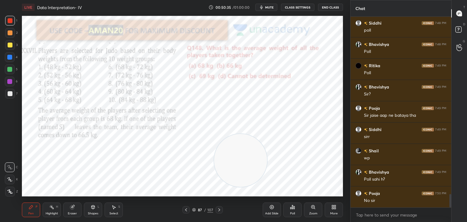
scroll to position [2527, 0]
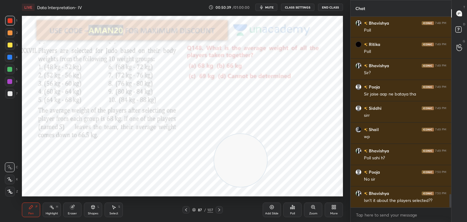
click at [63, 210] on div "Eraser" at bounding box center [72, 209] width 18 height 15
click at [11, 190] on span "Erase all" at bounding box center [9, 191] width 9 height 4
click at [29, 204] on div "Pen P" at bounding box center [31, 209] width 18 height 15
click at [72, 211] on div "Eraser" at bounding box center [72, 209] width 18 height 15
click at [8, 190] on span "Erase all" at bounding box center [9, 191] width 9 height 4
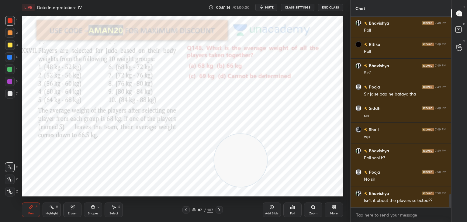
click at [29, 209] on div "Pen P" at bounding box center [31, 209] width 18 height 15
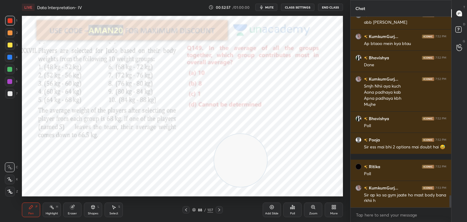
scroll to position [2790, 0]
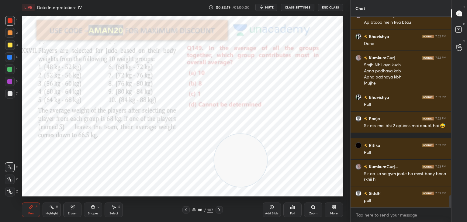
click at [293, 208] on icon at bounding box center [292, 207] width 5 height 5
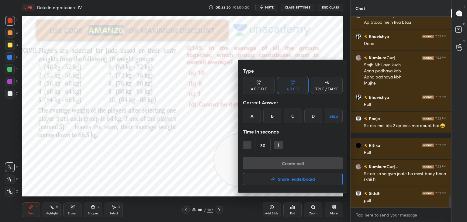
click at [309, 119] on div "D" at bounding box center [313, 116] width 18 height 15
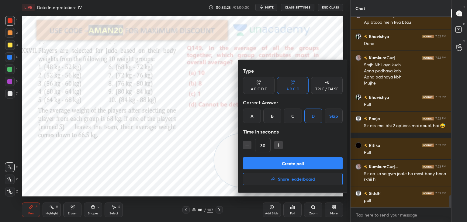
click at [267, 162] on button "Create poll" at bounding box center [293, 163] width 100 height 12
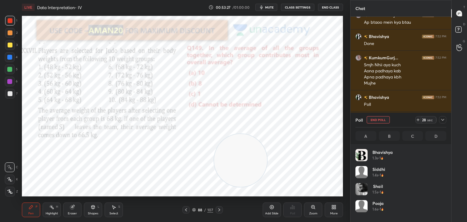
scroll to position [2, 2]
click at [264, 9] on icon "button" at bounding box center [261, 7] width 5 height 5
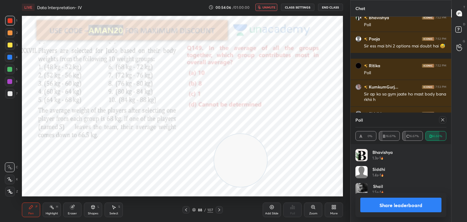
scroll to position [2891, 0]
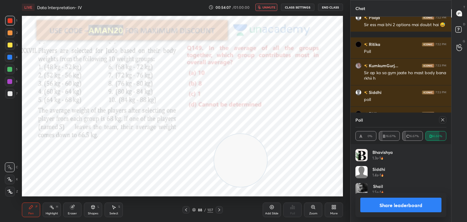
click at [373, 204] on button "Share leaderboard" at bounding box center [400, 205] width 81 height 15
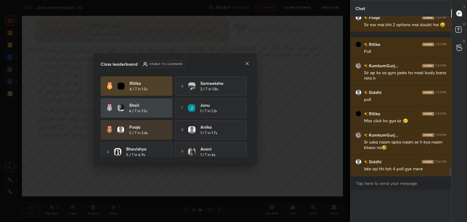
scroll to position [2, 2]
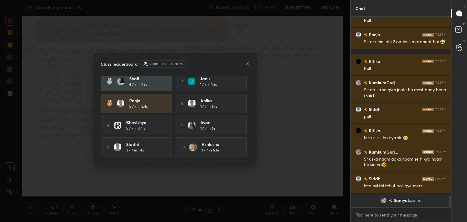
click at [247, 65] on icon at bounding box center [247, 63] width 5 height 5
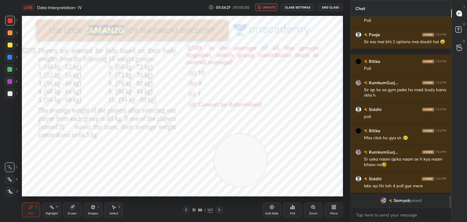
click at [11, 17] on div at bounding box center [10, 21] width 10 height 10
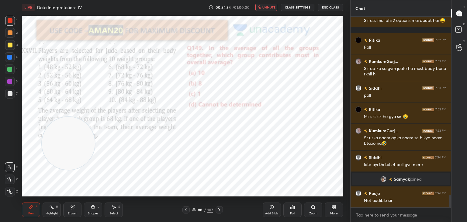
click at [75, 209] on div "Eraser" at bounding box center [72, 209] width 18 height 15
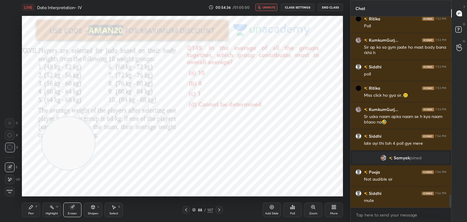
click at [259, 9] on icon "button" at bounding box center [259, 7] width 4 height 4
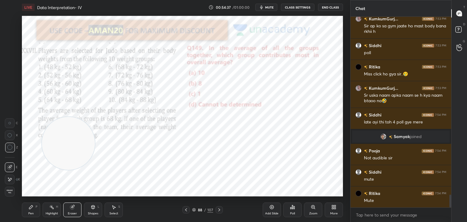
click at [34, 210] on div "Pen P" at bounding box center [31, 209] width 18 height 15
click at [74, 209] on div "Eraser" at bounding box center [72, 209] width 18 height 15
click at [33, 206] on icon at bounding box center [31, 207] width 5 height 5
click at [35, 206] on div "Pen P" at bounding box center [31, 209] width 18 height 15
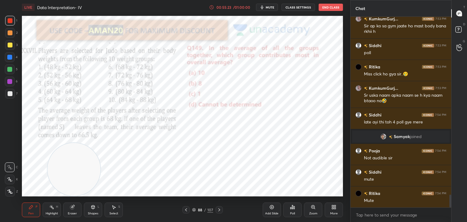
click at [7, 55] on div at bounding box center [9, 57] width 5 height 5
click at [74, 208] on icon at bounding box center [72, 207] width 5 height 5
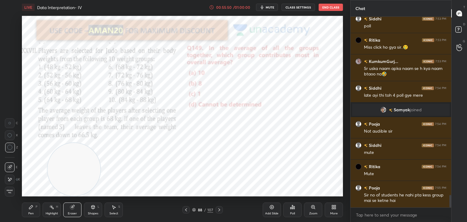
click at [34, 203] on div "Pen P" at bounding box center [31, 209] width 18 height 15
click at [36, 202] on div "Pen P Highlight H Eraser Shapes L Select S 88 / 107 Add Slide Poll Zoom More" at bounding box center [182, 210] width 321 height 24
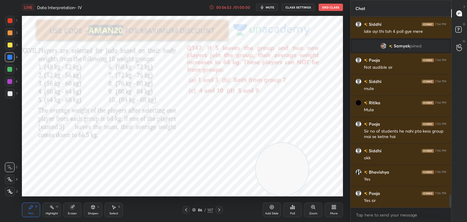
scroll to position [2779, 0]
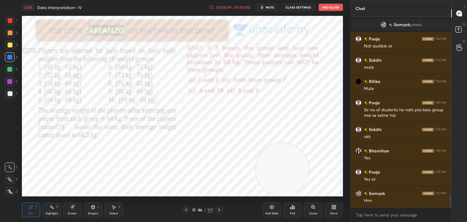
click at [9, 23] on div at bounding box center [10, 21] width 10 height 10
click at [98, 211] on div "Shapes L" at bounding box center [93, 209] width 18 height 15
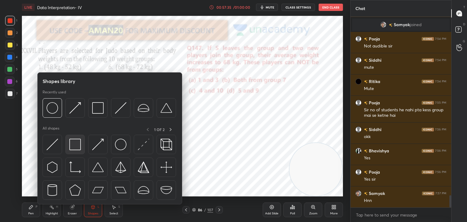
click at [74, 144] on img at bounding box center [75, 145] width 12 height 12
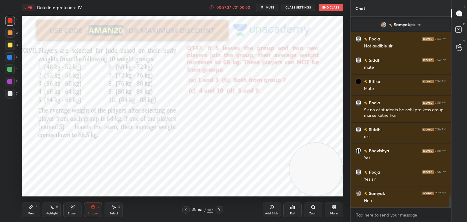
click at [29, 208] on icon at bounding box center [31, 207] width 4 height 4
click at [10, 71] on div at bounding box center [9, 69] width 5 height 5
click at [13, 174] on div at bounding box center [10, 179] width 10 height 10
click at [93, 211] on div "Shapes L" at bounding box center [93, 209] width 18 height 15
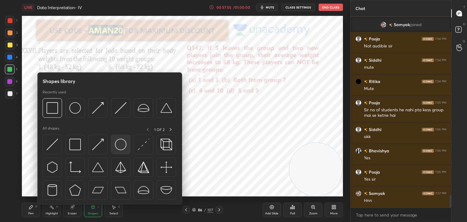
click at [120, 147] on img at bounding box center [121, 145] width 12 height 12
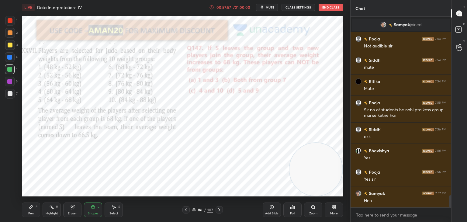
click at [35, 207] on div "Pen P" at bounding box center [31, 209] width 18 height 15
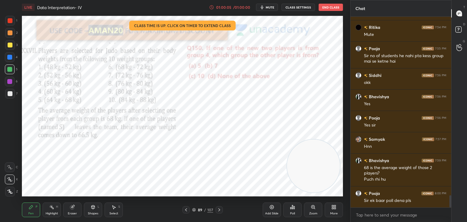
scroll to position [2854, 0]
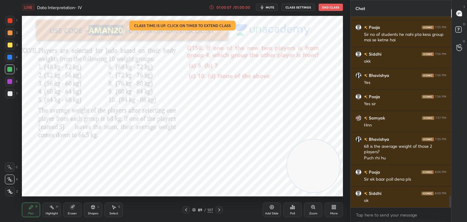
click at [293, 211] on div "Poll" at bounding box center [292, 209] width 18 height 15
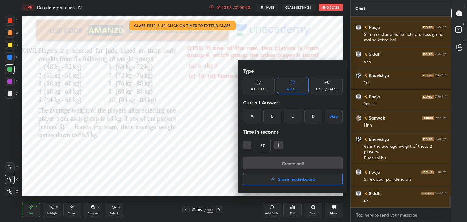
click at [277, 179] on button "Share leaderboard" at bounding box center [293, 179] width 100 height 12
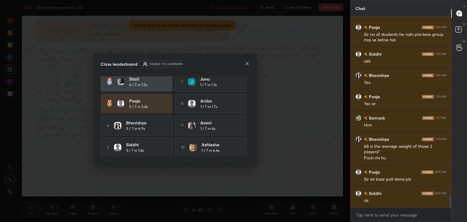
scroll to position [28, 0]
click at [248, 64] on icon at bounding box center [247, 63] width 3 height 3
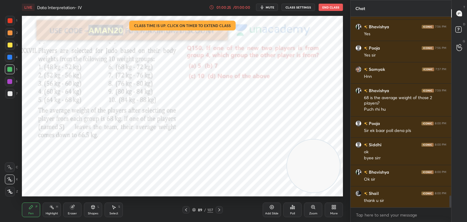
scroll to position [2930, 0]
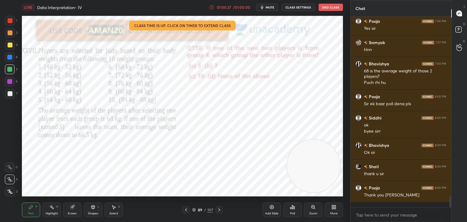
click at [265, 211] on div "Add Slide" at bounding box center [272, 209] width 18 height 15
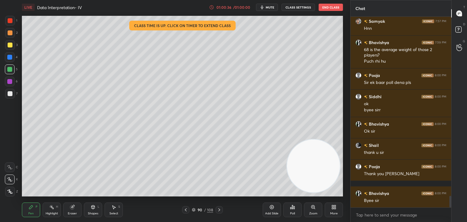
scroll to position [2972, 0]
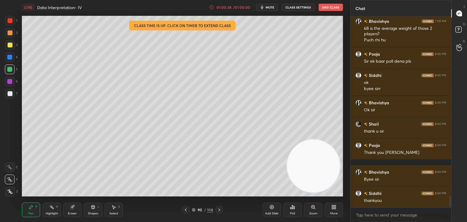
click at [331, 8] on button "End Class" at bounding box center [331, 7] width 24 height 7
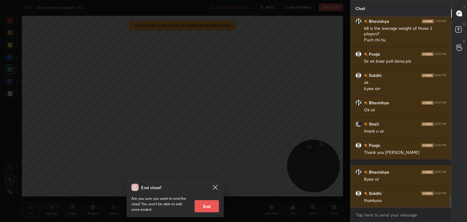
click at [212, 207] on button "End" at bounding box center [207, 206] width 24 height 12
type textarea "x"
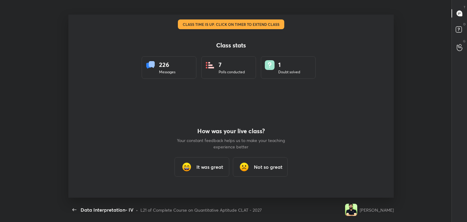
scroll to position [30214, 29936]
